Goal: Information Seeking & Learning: Check status

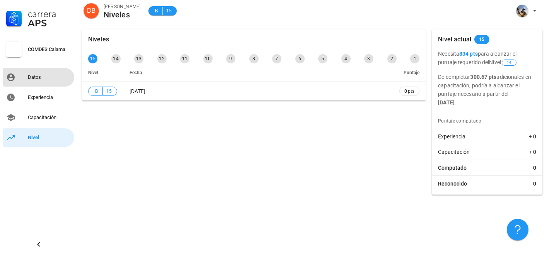
drag, startPoint x: 0, startPoint y: 0, endPoint x: 36, endPoint y: 76, distance: 84.1
click at [36, 76] on div "Datos" at bounding box center [49, 77] width 43 height 6
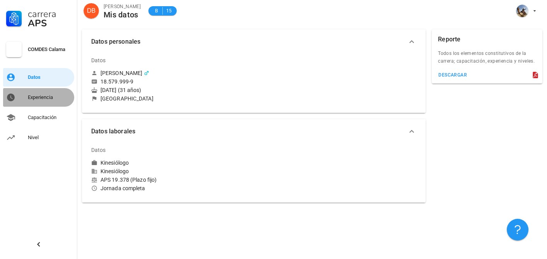
click at [43, 94] on div "Experiencia" at bounding box center [49, 97] width 43 height 6
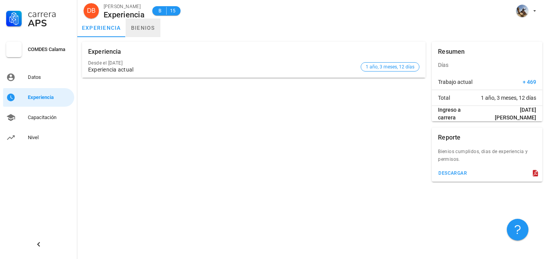
click at [138, 25] on link "bienios" at bounding box center [143, 28] width 35 height 19
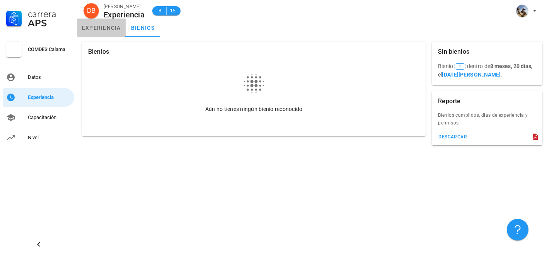
click at [105, 27] on link "experiencia" at bounding box center [101, 28] width 48 height 19
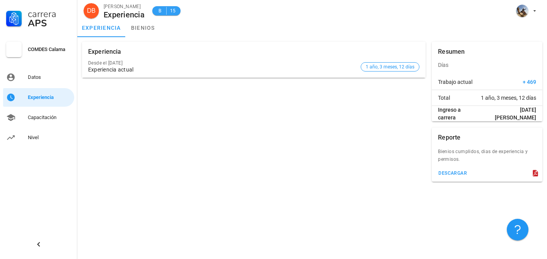
click at [162, 15] on span "B 15" at bounding box center [166, 10] width 19 height 9
click at [167, 13] on hr at bounding box center [166, 11] width 0 height 8
click at [151, 8] on div "B 15" at bounding box center [163, 11] width 36 height 19
click at [40, 133] on div "Nivel" at bounding box center [49, 138] width 43 height 12
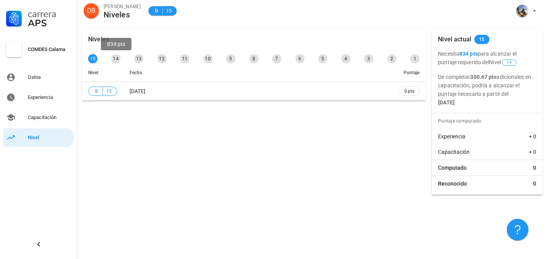
click at [115, 58] on div "14" at bounding box center [115, 58] width 9 height 9
click at [42, 50] on div "COMDES Calama" at bounding box center [49, 49] width 43 height 6
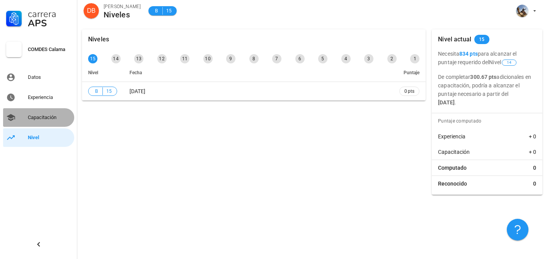
click at [48, 123] on div "Capacitación" at bounding box center [49, 117] width 43 height 12
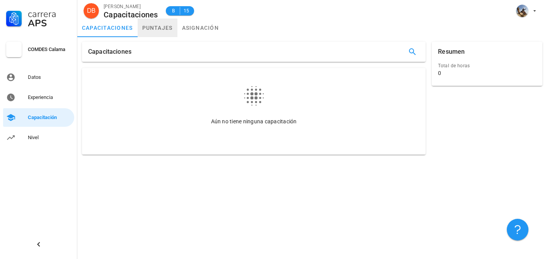
click at [161, 29] on link "puntajes" at bounding box center [158, 28] width 40 height 19
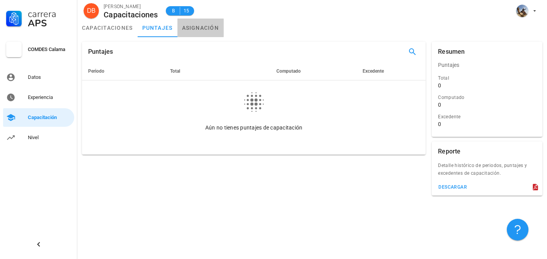
click at [193, 29] on link "asignación" at bounding box center [201, 28] width 46 height 19
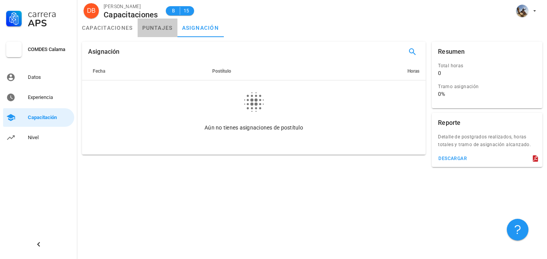
click at [172, 29] on link "puntajes" at bounding box center [158, 28] width 40 height 19
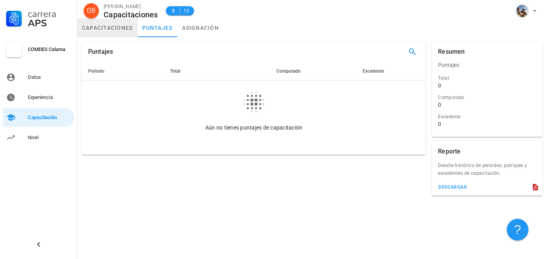
click at [123, 29] on link "capacitaciones" at bounding box center [107, 28] width 60 height 19
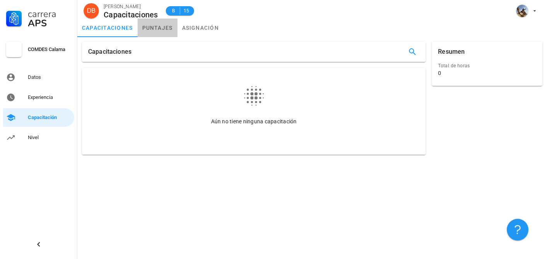
click at [141, 26] on link "puntajes" at bounding box center [158, 28] width 40 height 19
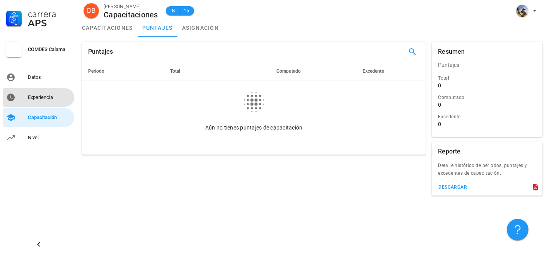
click at [35, 96] on div "Experiencia" at bounding box center [49, 97] width 43 height 6
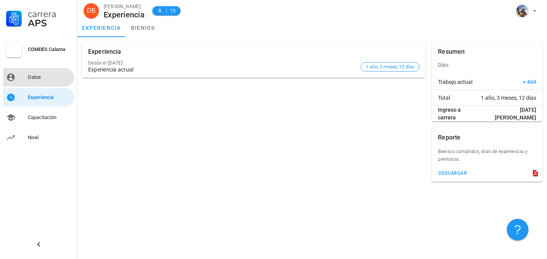
click at [44, 77] on div "Datos" at bounding box center [49, 77] width 43 height 6
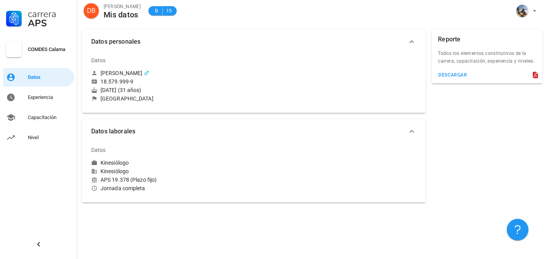
click at [416, 130] on icon "button" at bounding box center [411, 131] width 9 height 9
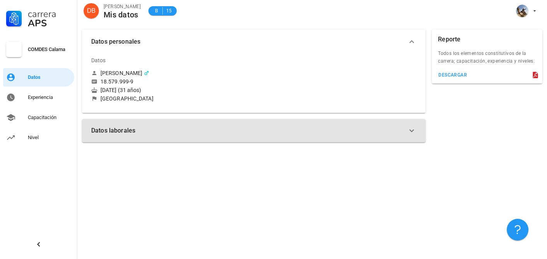
click at [413, 130] on icon "button" at bounding box center [412, 131] width 5 height 3
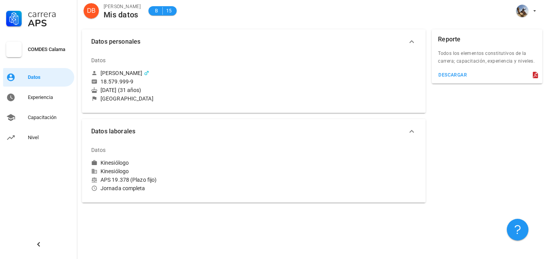
click at [413, 41] on icon "button" at bounding box center [412, 41] width 5 height 3
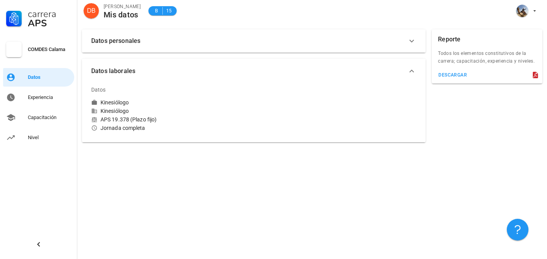
click at [413, 41] on icon "button" at bounding box center [412, 41] width 5 height 3
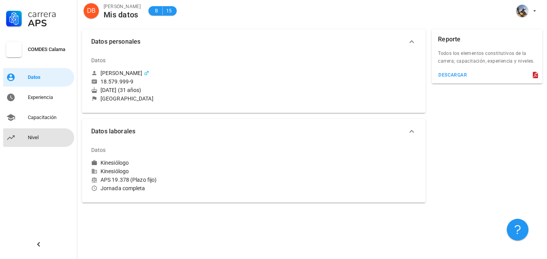
click at [28, 137] on div "Nivel" at bounding box center [49, 138] width 43 height 6
